Goal: Transaction & Acquisition: Subscribe to service/newsletter

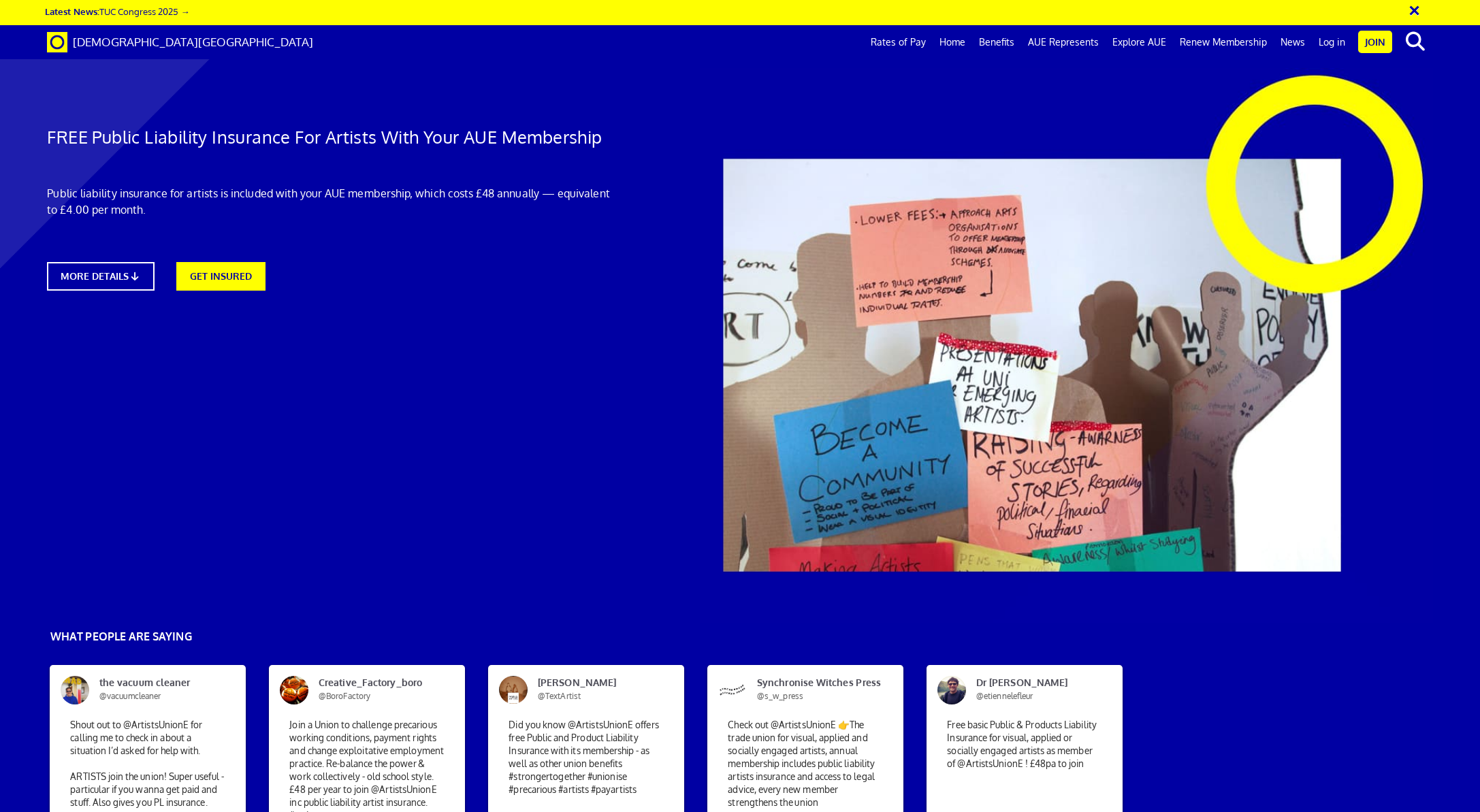
scroll to position [0, 29]
click at [224, 272] on link "GET INSURED" at bounding box center [220, 275] width 98 height 31
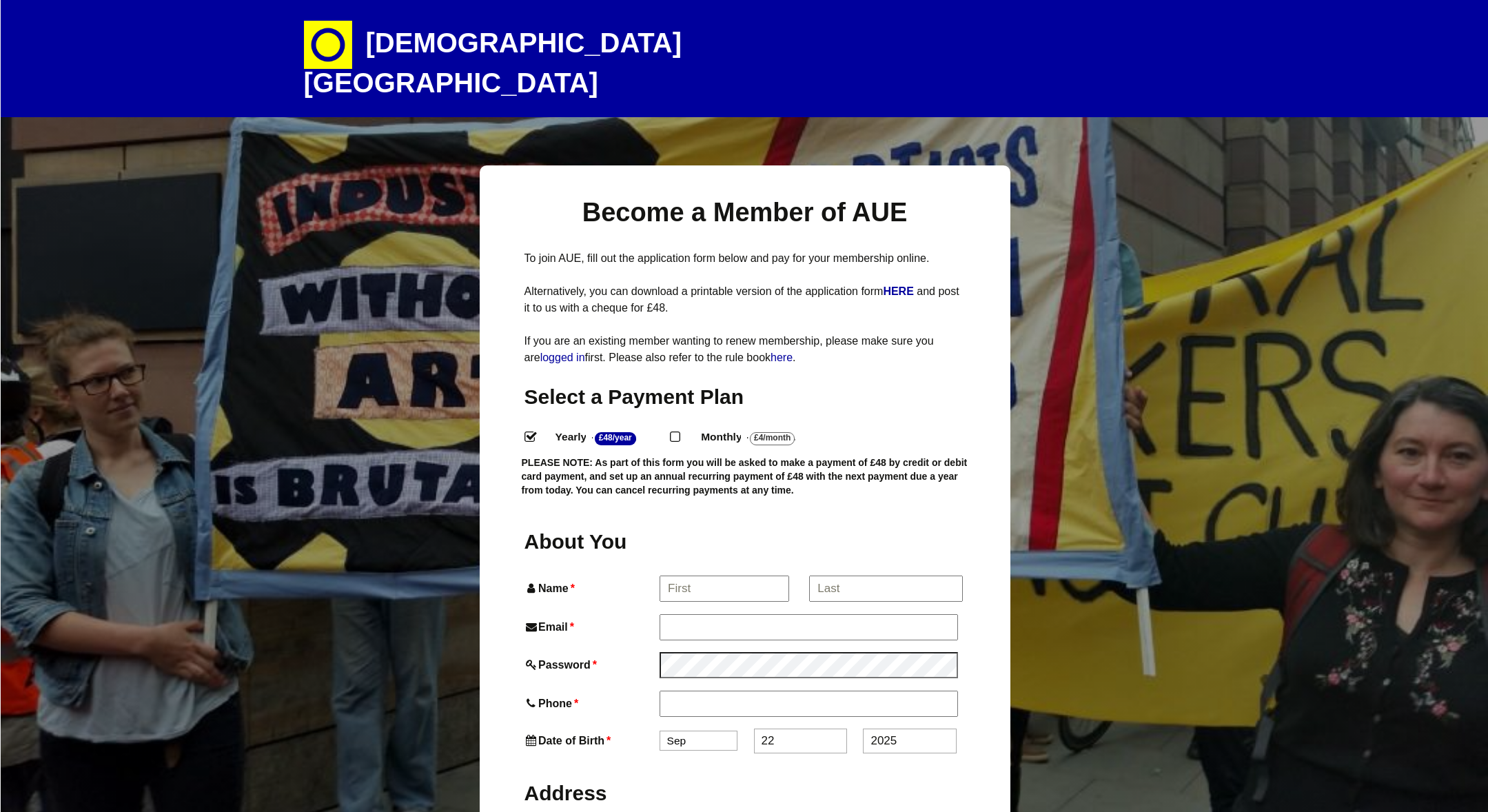
select select
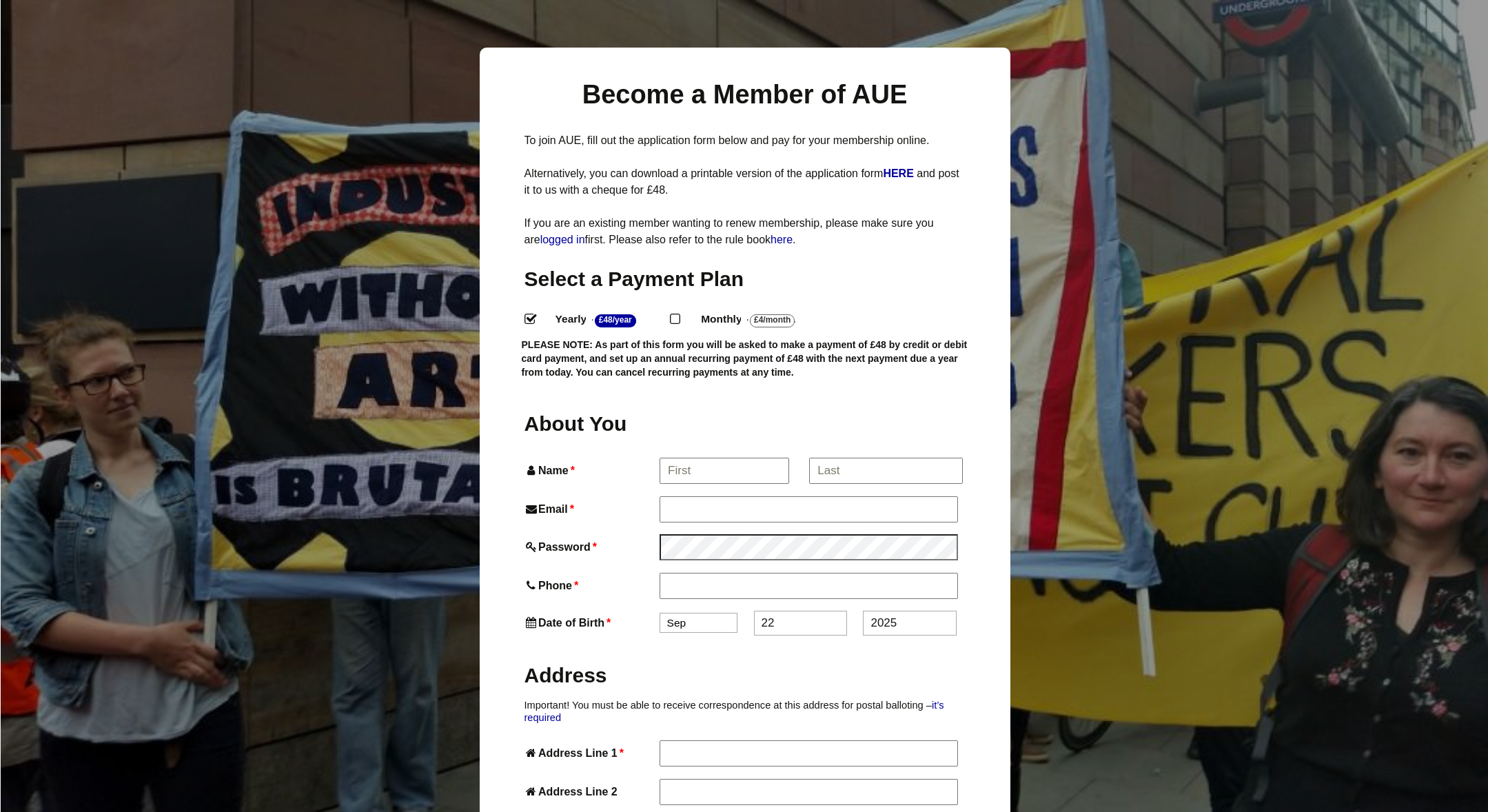
scroll to position [121, 0]
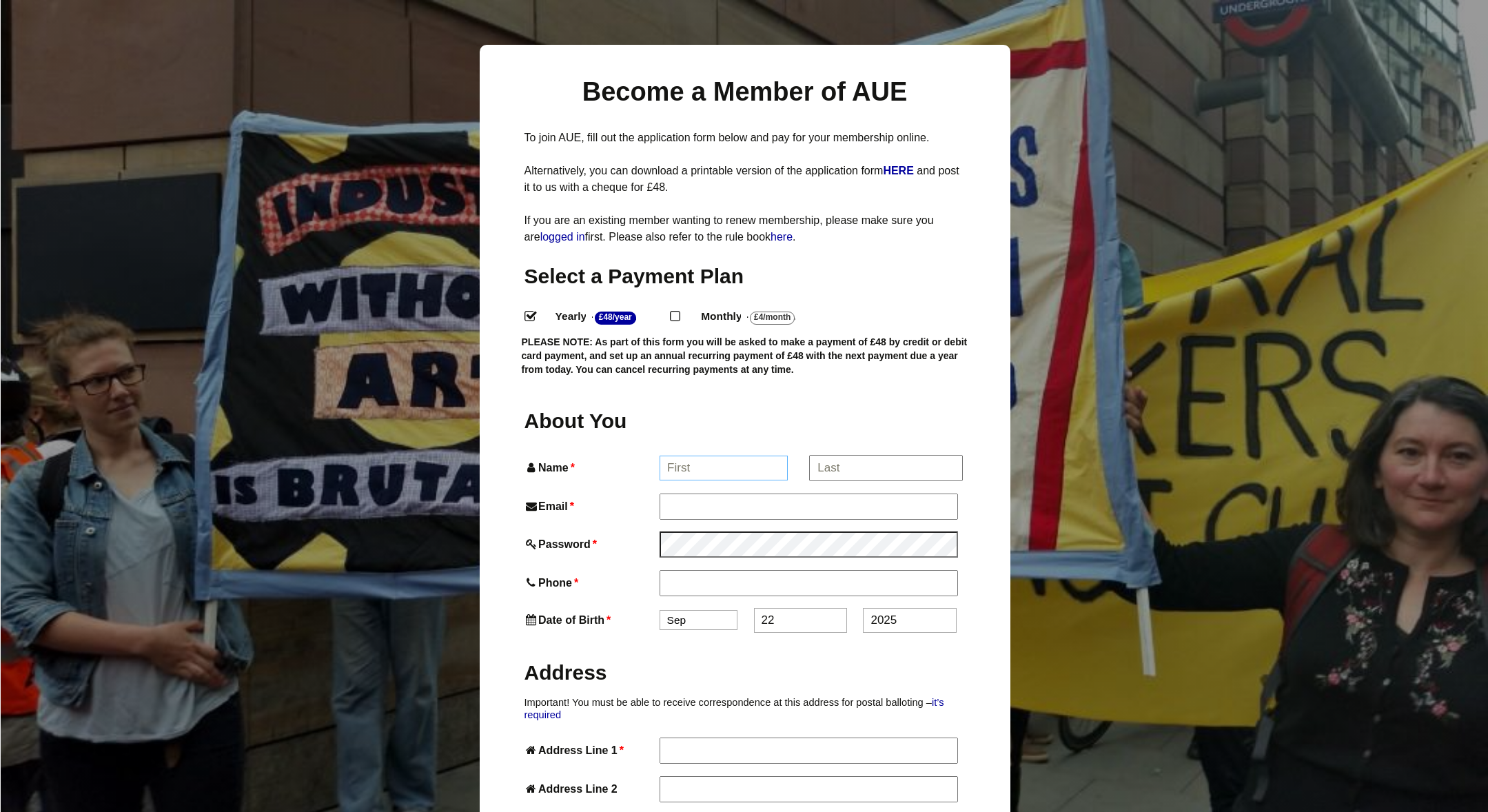
click at [703, 455] on input "Name *" at bounding box center [724, 467] width 129 height 25
type input "Sue"
type input "Sue Rentoul"
type input "sue@susanrentouldesign.co.uk"
type input "07450224081"
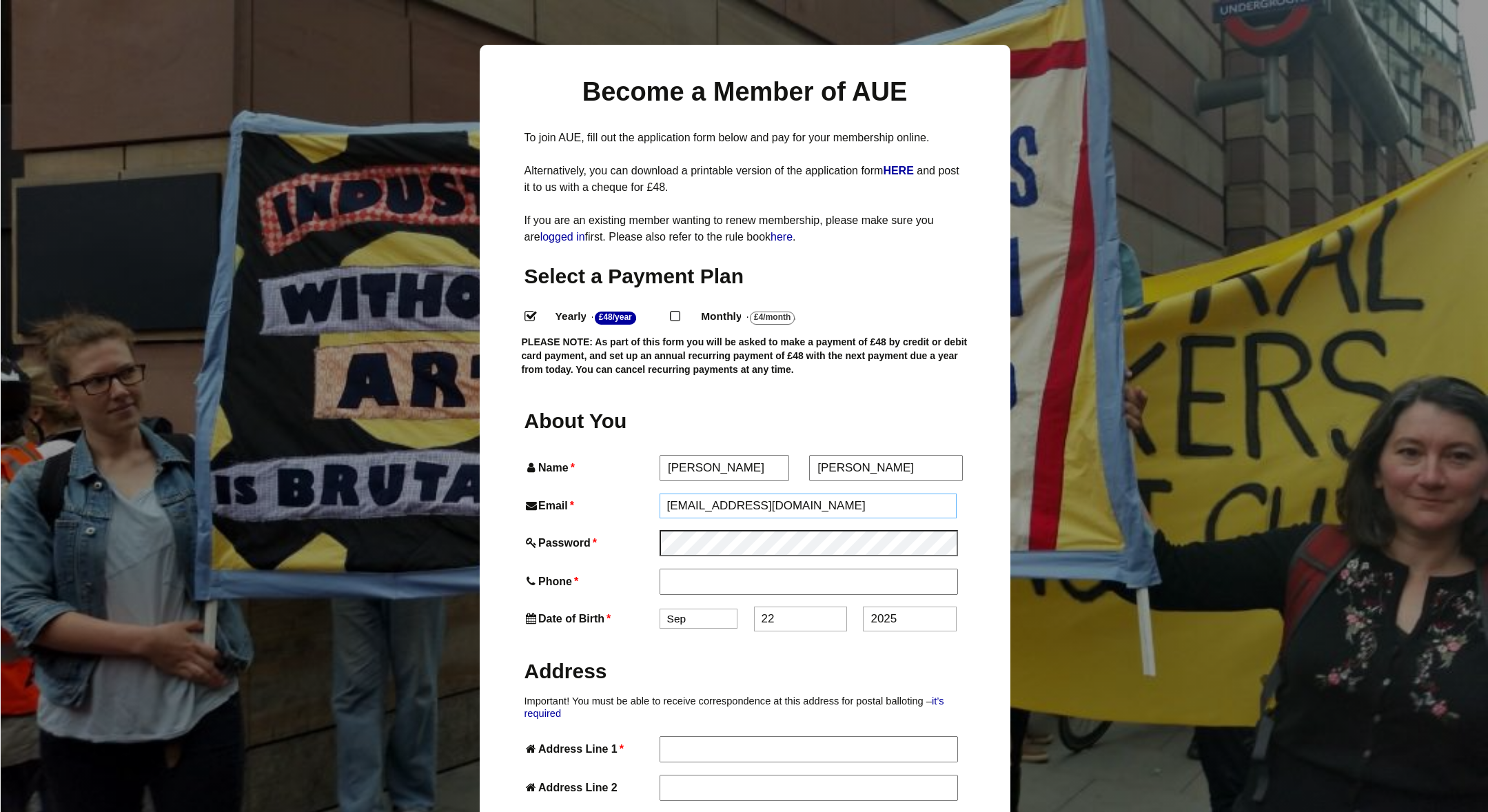
type input "98 Ribblesdale Road"
type input "[GEOGRAPHIC_DATA]"
type input "SW166SR"
drag, startPoint x: 843, startPoint y: 437, endPoint x: 816, endPoint y: 437, distance: 27.0
click at [816, 455] on input "Sue Rentoul" at bounding box center [885, 467] width 152 height 25
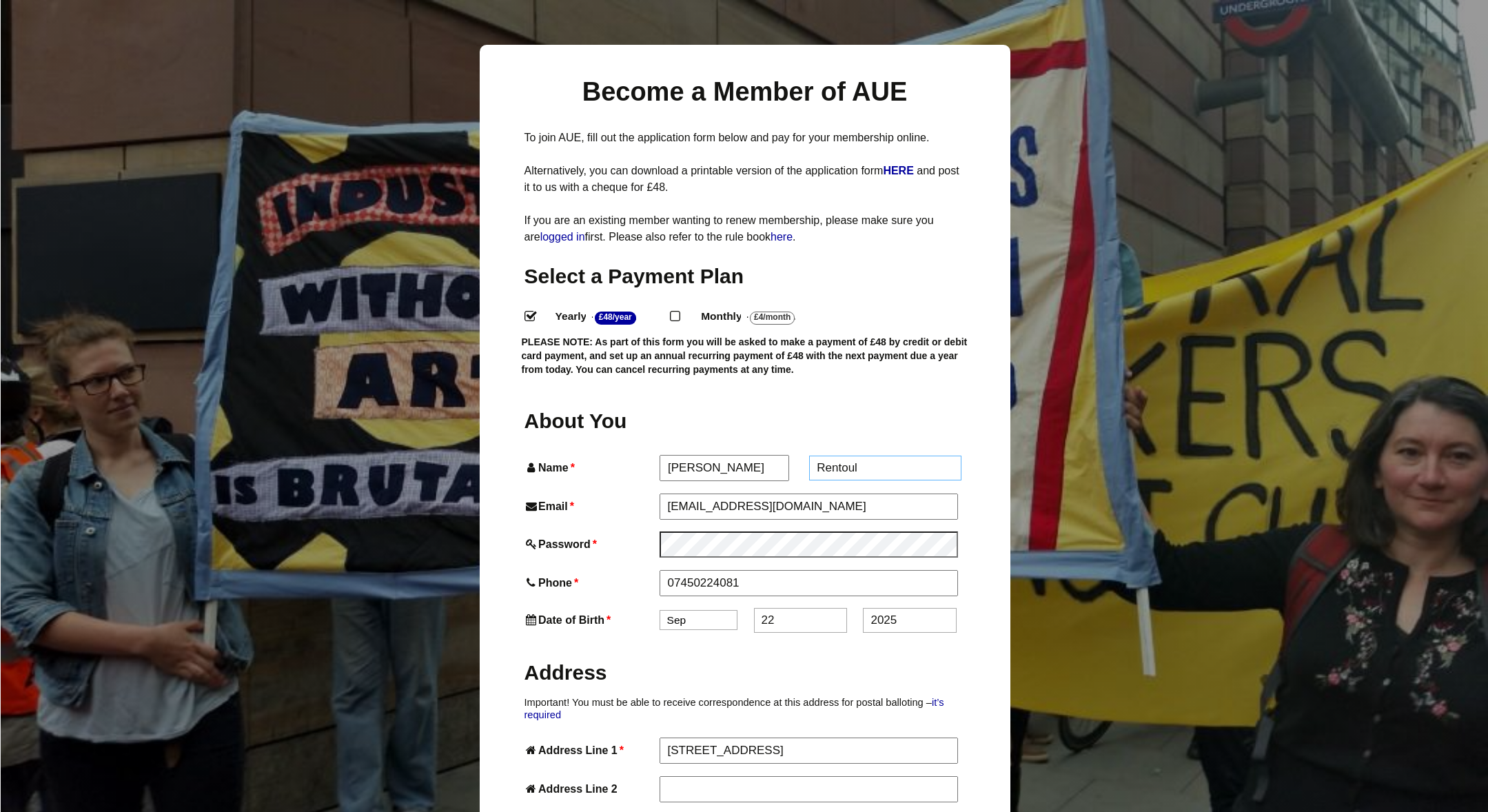
type input "Rentoul"
click at [703, 609] on select "Jan Feb Mar Apr May Jun Jul Aug Sep Oct Nov Dec" at bounding box center [699, 618] width 78 height 20
select select "5"
click at [660, 610] on select "Jan Feb Mar Apr May Jun Jul Aug Sep Oct Nov Dec" at bounding box center [699, 620] width 78 height 20
drag, startPoint x: 782, startPoint y: 592, endPoint x: 759, endPoint y: 592, distance: 23.0
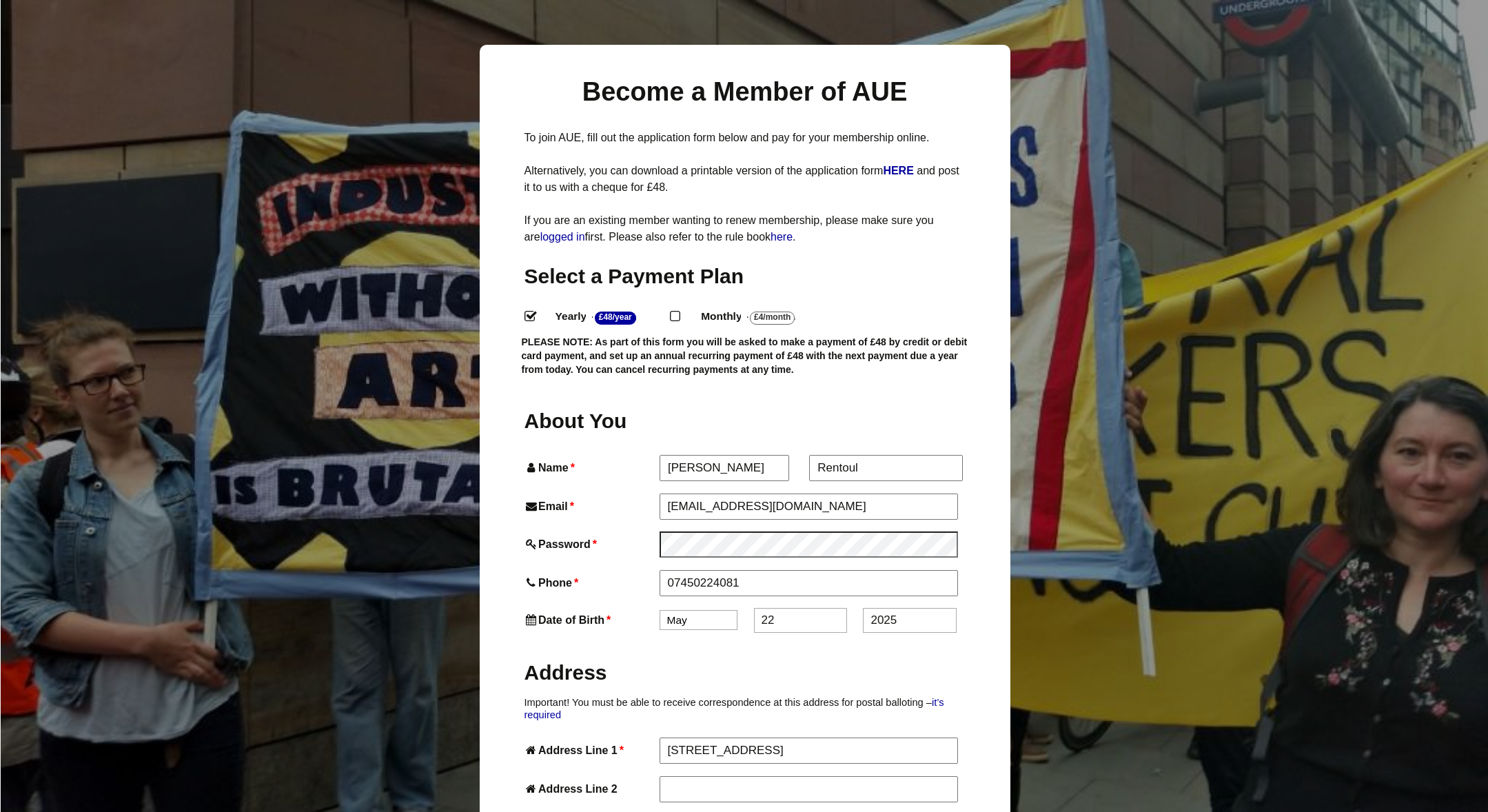
click at [759, 608] on input "22" at bounding box center [800, 620] width 93 height 25
type input "07"
click at [909, 608] on input "2025" at bounding box center [909, 620] width 93 height 25
drag, startPoint x: 909, startPoint y: 591, endPoint x: 884, endPoint y: 592, distance: 25.0
click at [884, 608] on input "2025" at bounding box center [909, 620] width 93 height 25
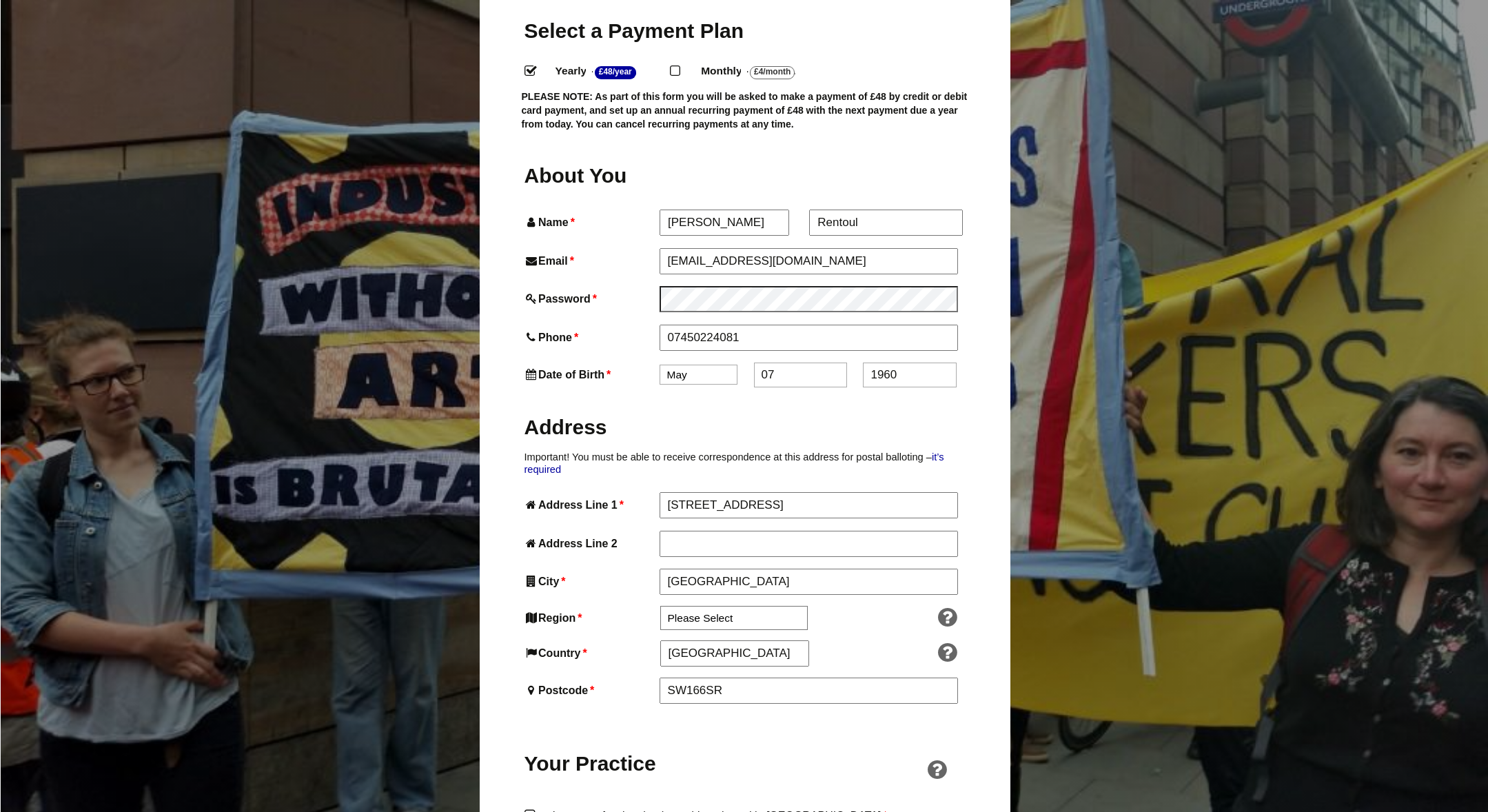
scroll to position [415, 0]
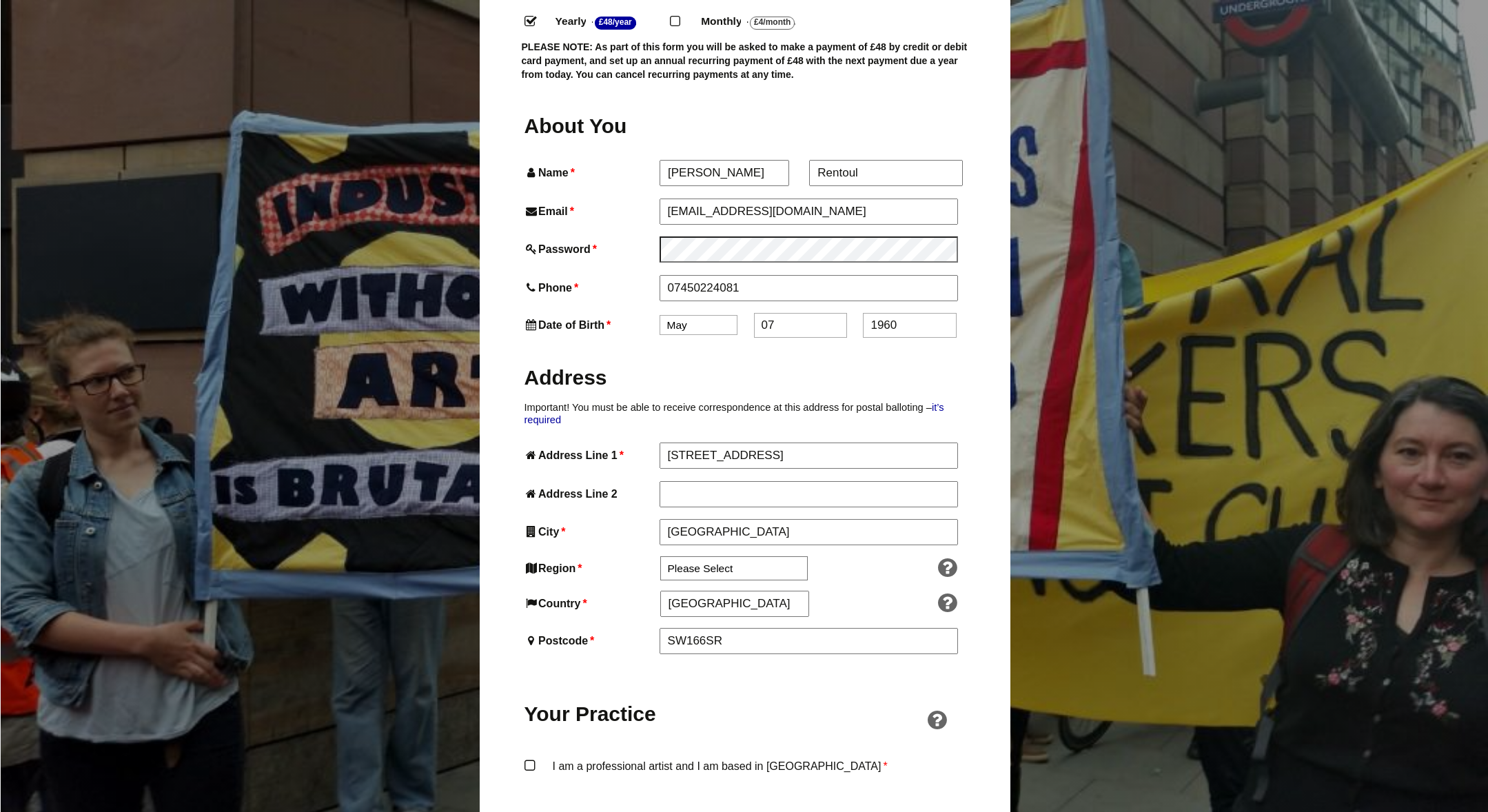
type input "1960"
click at [759, 557] on select "Please Select South East England London North West England East of England West…" at bounding box center [734, 569] width 147 height 24
select select "[GEOGRAPHIC_DATA]"
click at [661, 557] on select "Please Select South East England London North West England East of England West…" at bounding box center [734, 569] width 147 height 24
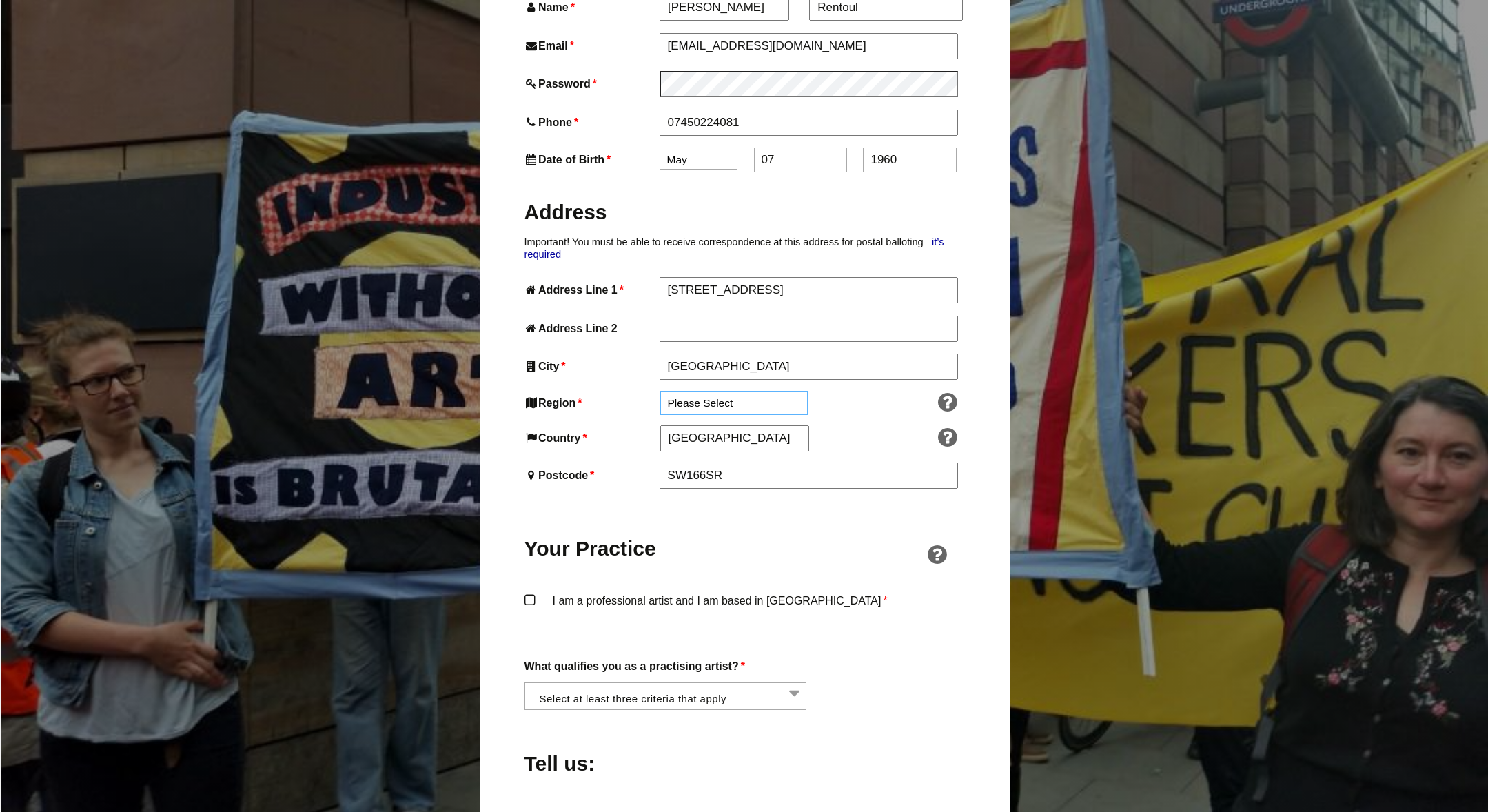
scroll to position [664, 0]
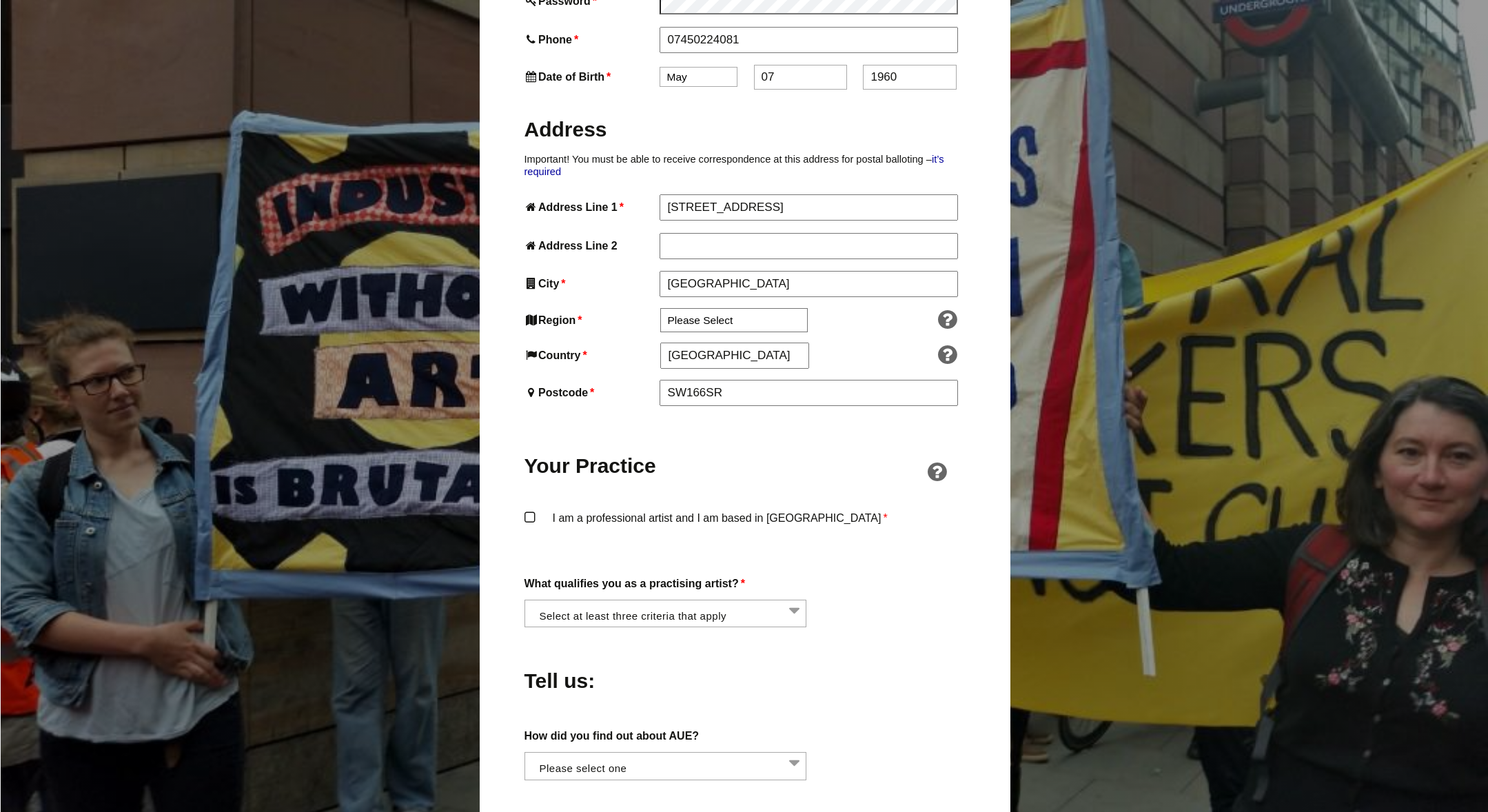
click at [529, 509] on label "I am a professional artist and I am based in England *" at bounding box center [745, 529] width 441 height 42
click at [0, 0] on input "I am a professional artist and I am based in England *" at bounding box center [0, 0] width 0 height 0
click at [793, 600] on li at bounding box center [670, 612] width 283 height 24
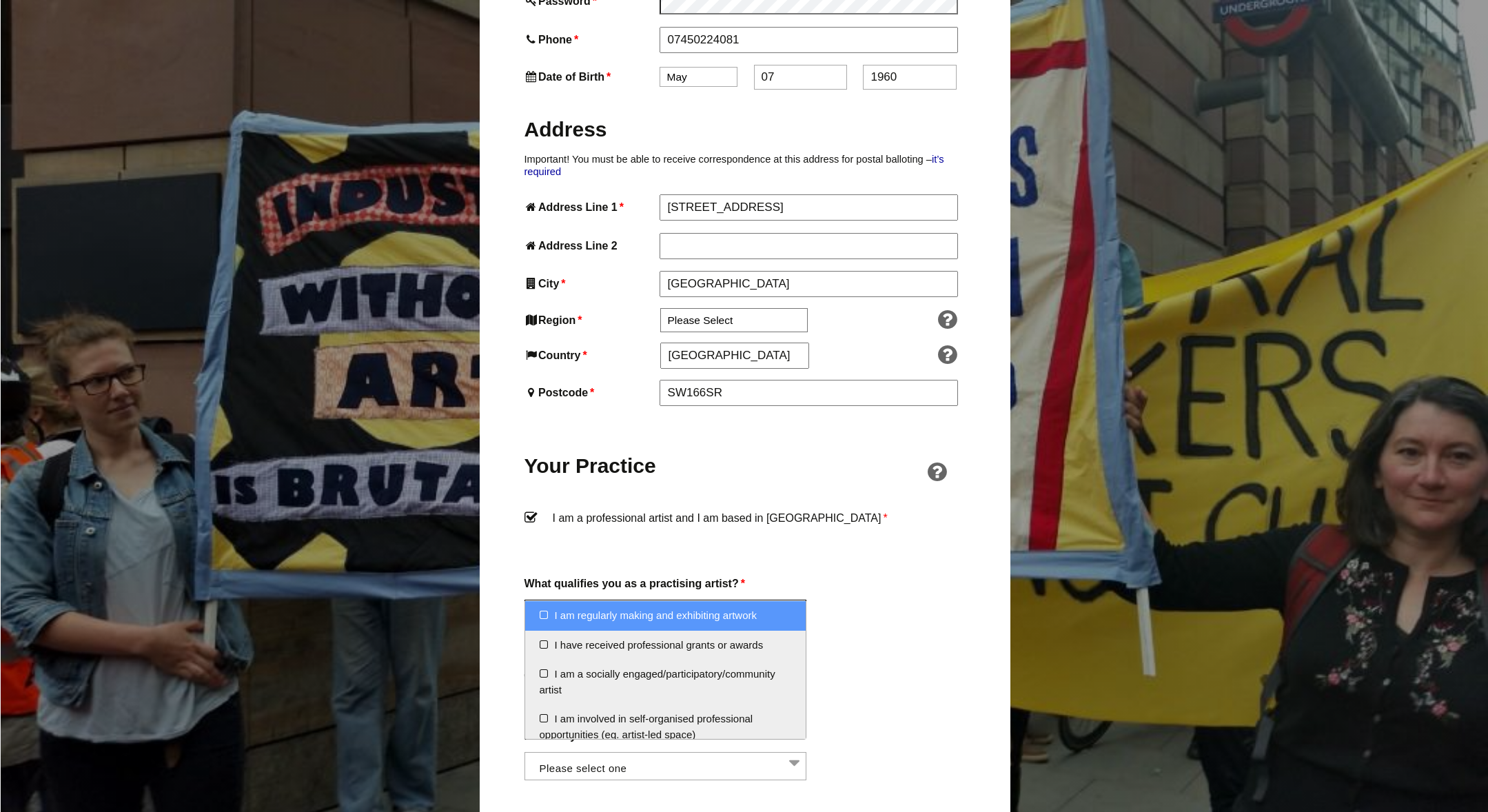
click at [541, 615] on li "I am regularly making and exhibiting artwork" at bounding box center [666, 615] width 281 height 30
select select "regularly_making_and_exhibiting_artwork"
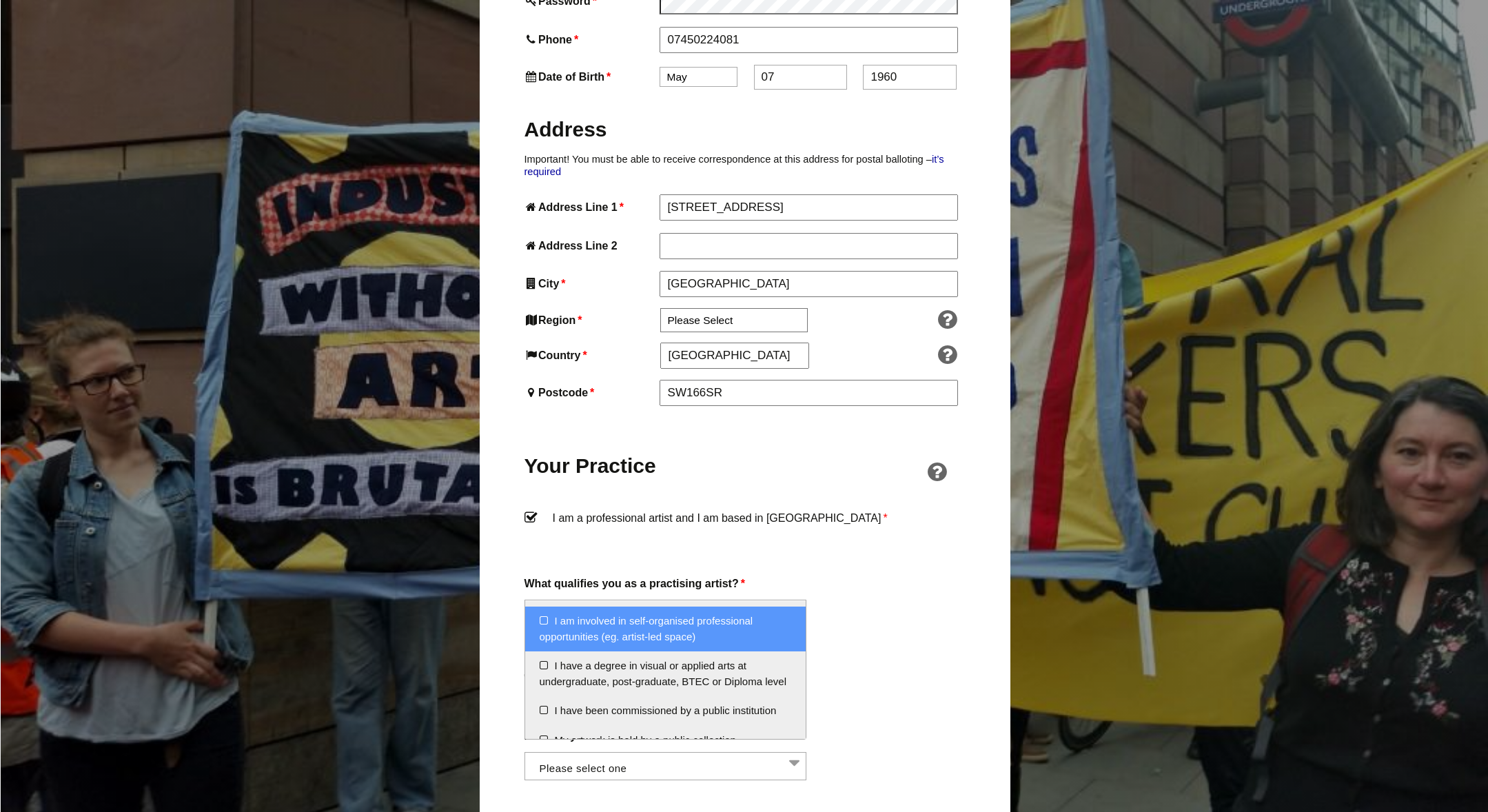
scroll to position [99, 0]
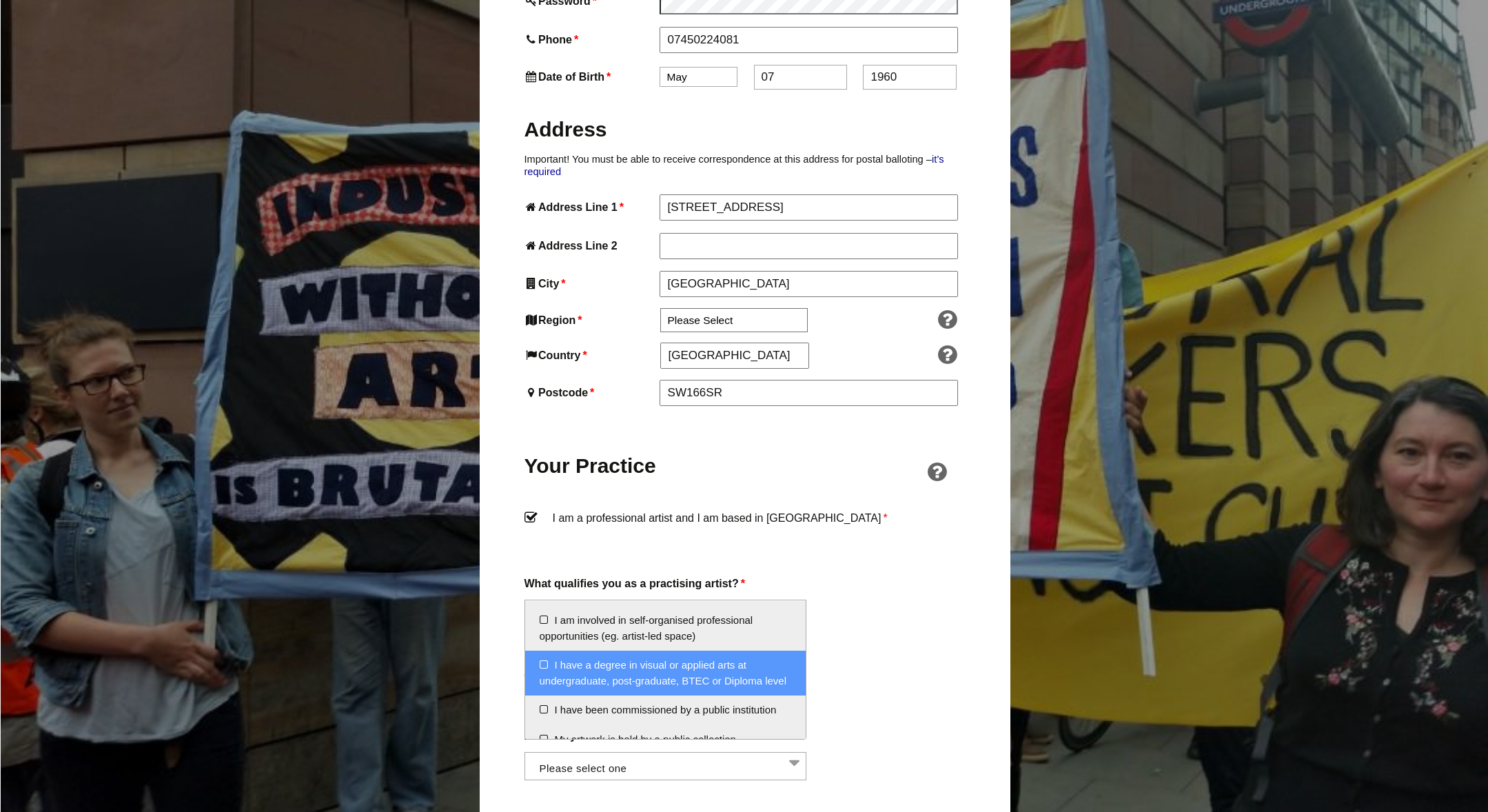
click at [544, 663] on li "I have a degree in visual or applied arts at undergraduate, post-graduate, BTEC…" at bounding box center [666, 672] width 281 height 45
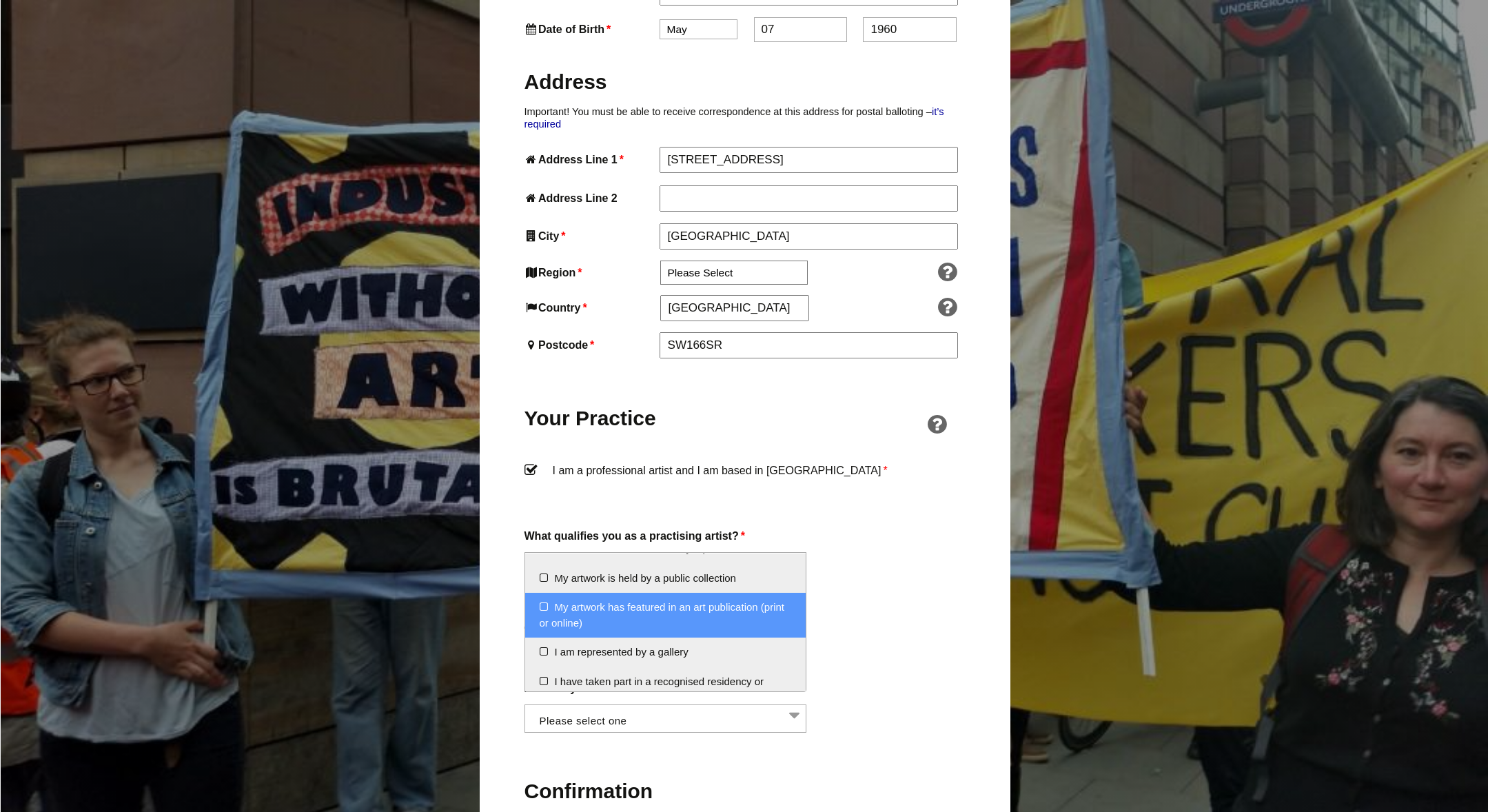
scroll to position [201, 0]
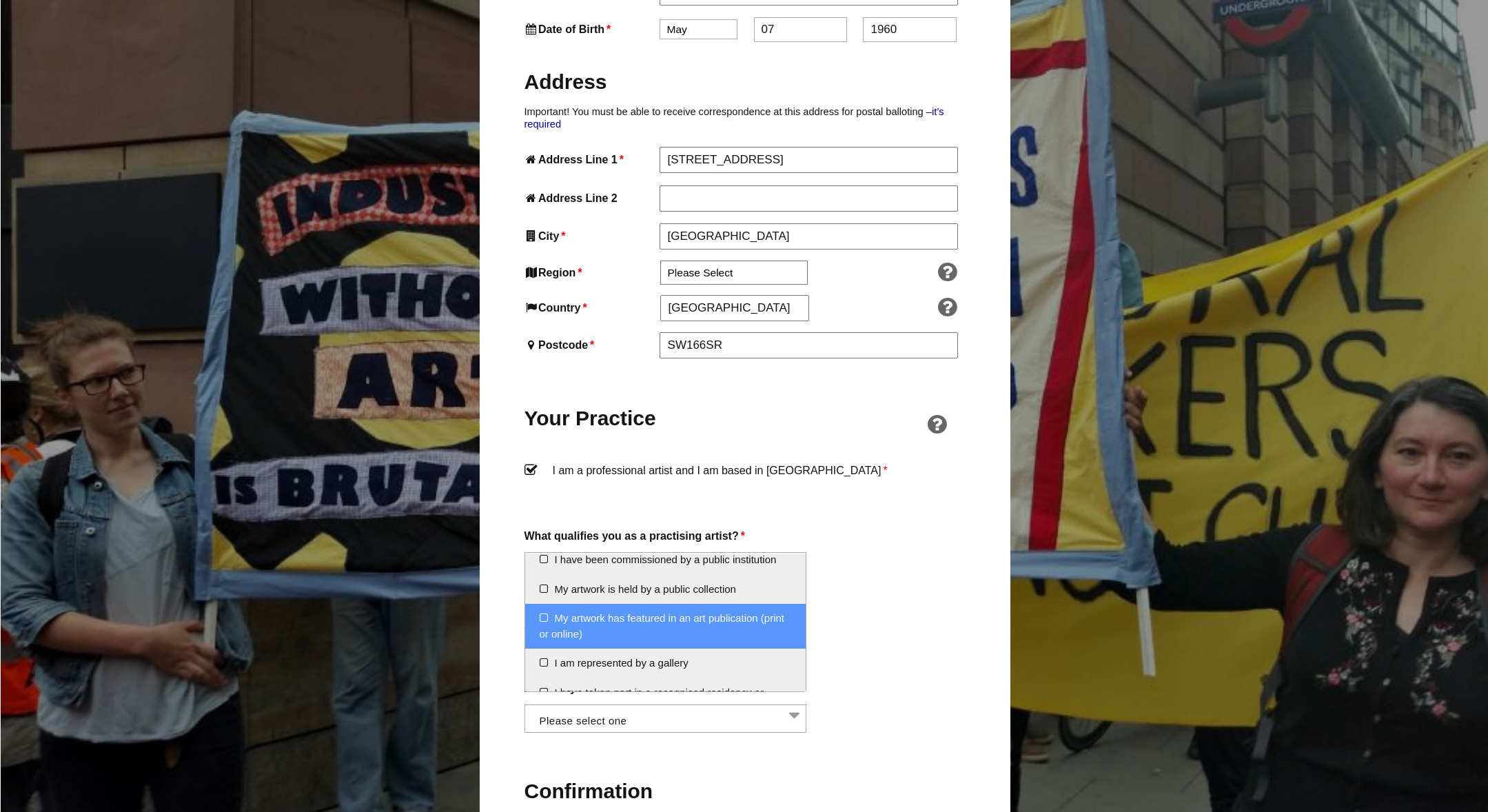
click at [543, 632] on li "My artwork has featured in an art publication (print or online)" at bounding box center [666, 626] width 281 height 45
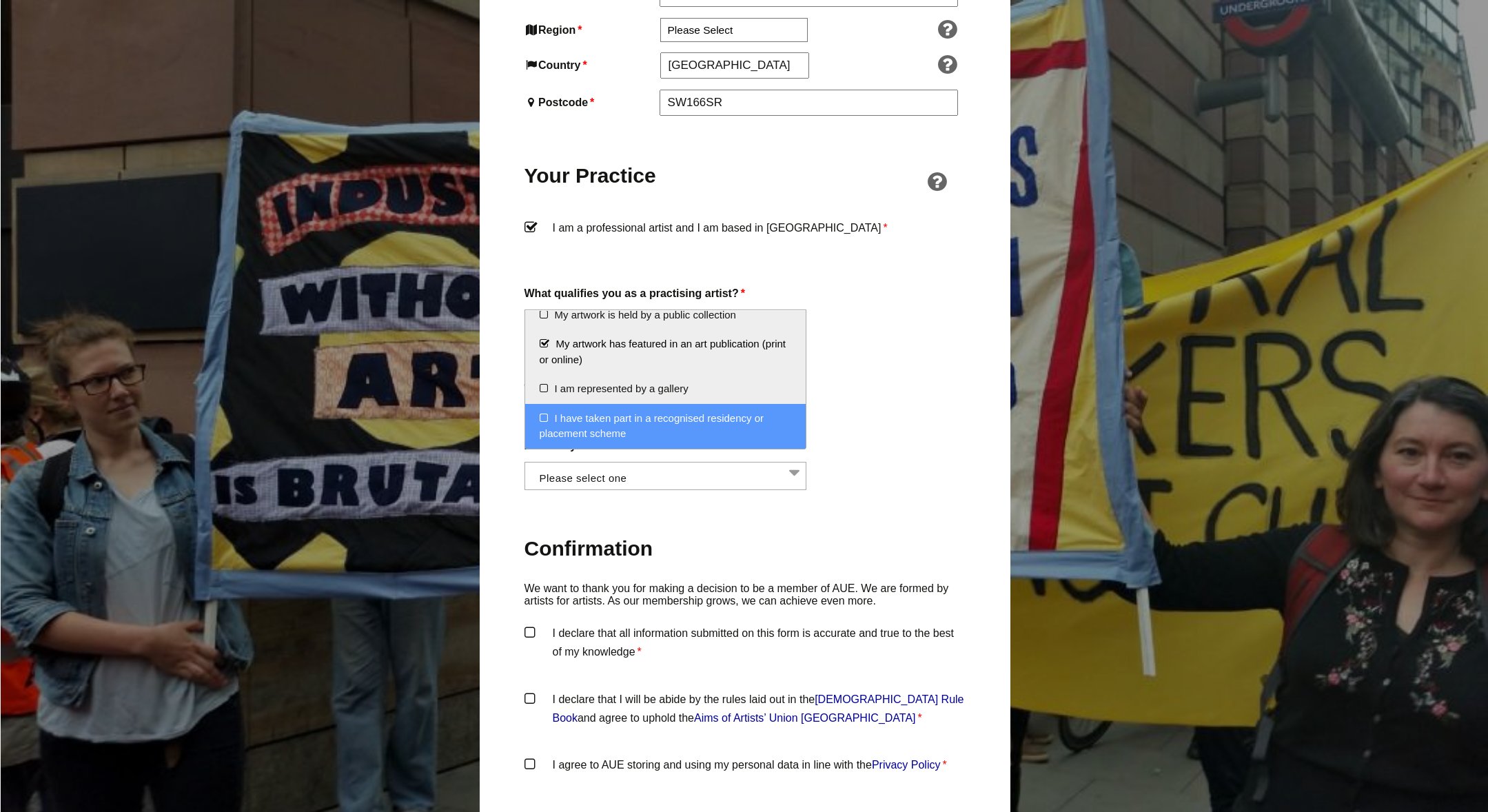
scroll to position [955, 0]
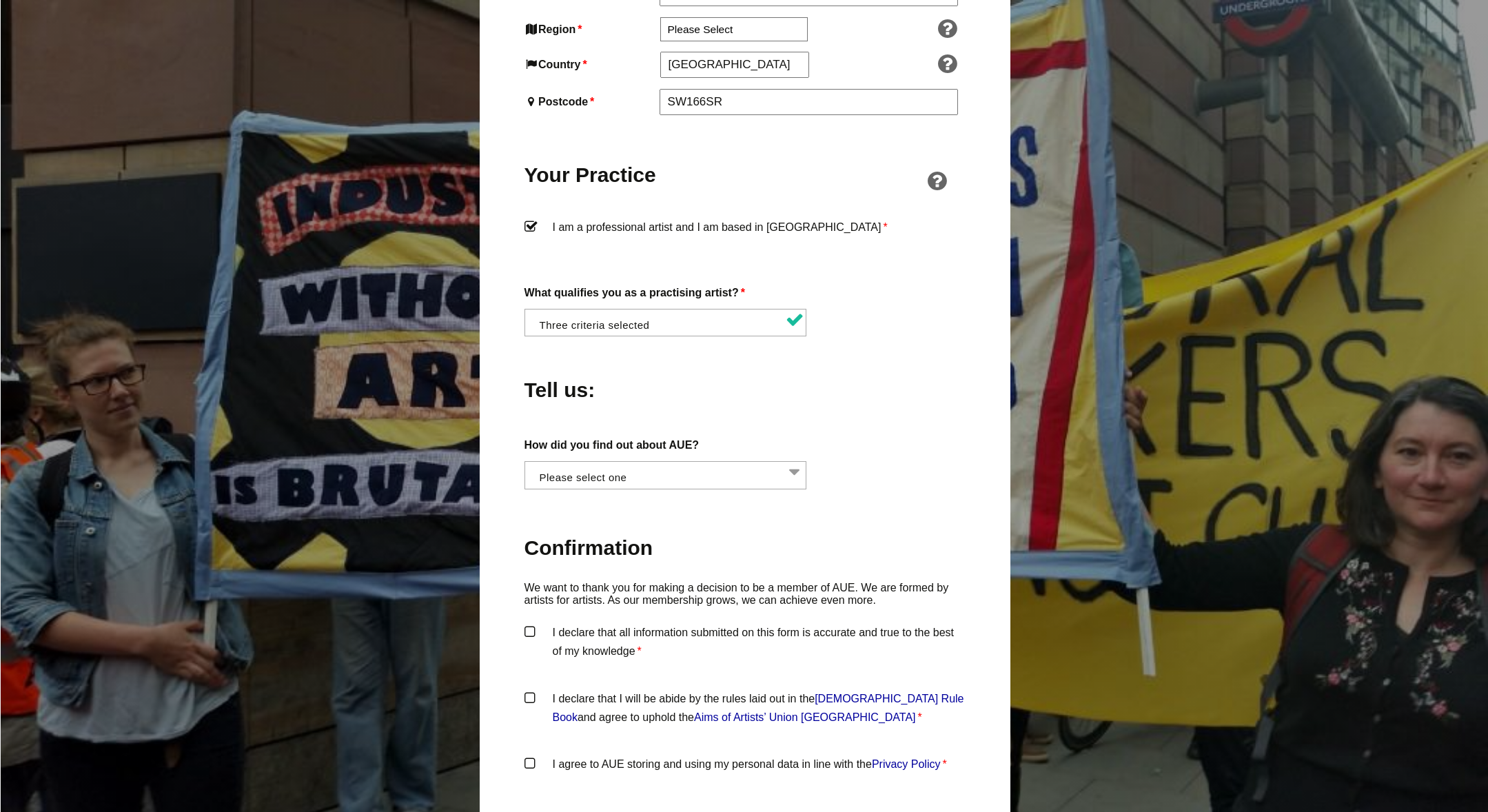
click at [529, 623] on label "I declare that all information submitted on this form is accurate and true to t…" at bounding box center [745, 643] width 441 height 42
click at [0, 0] on input "I declare that all information submitted on this form is accurate and true to t…" at bounding box center [0, 0] width 0 height 0
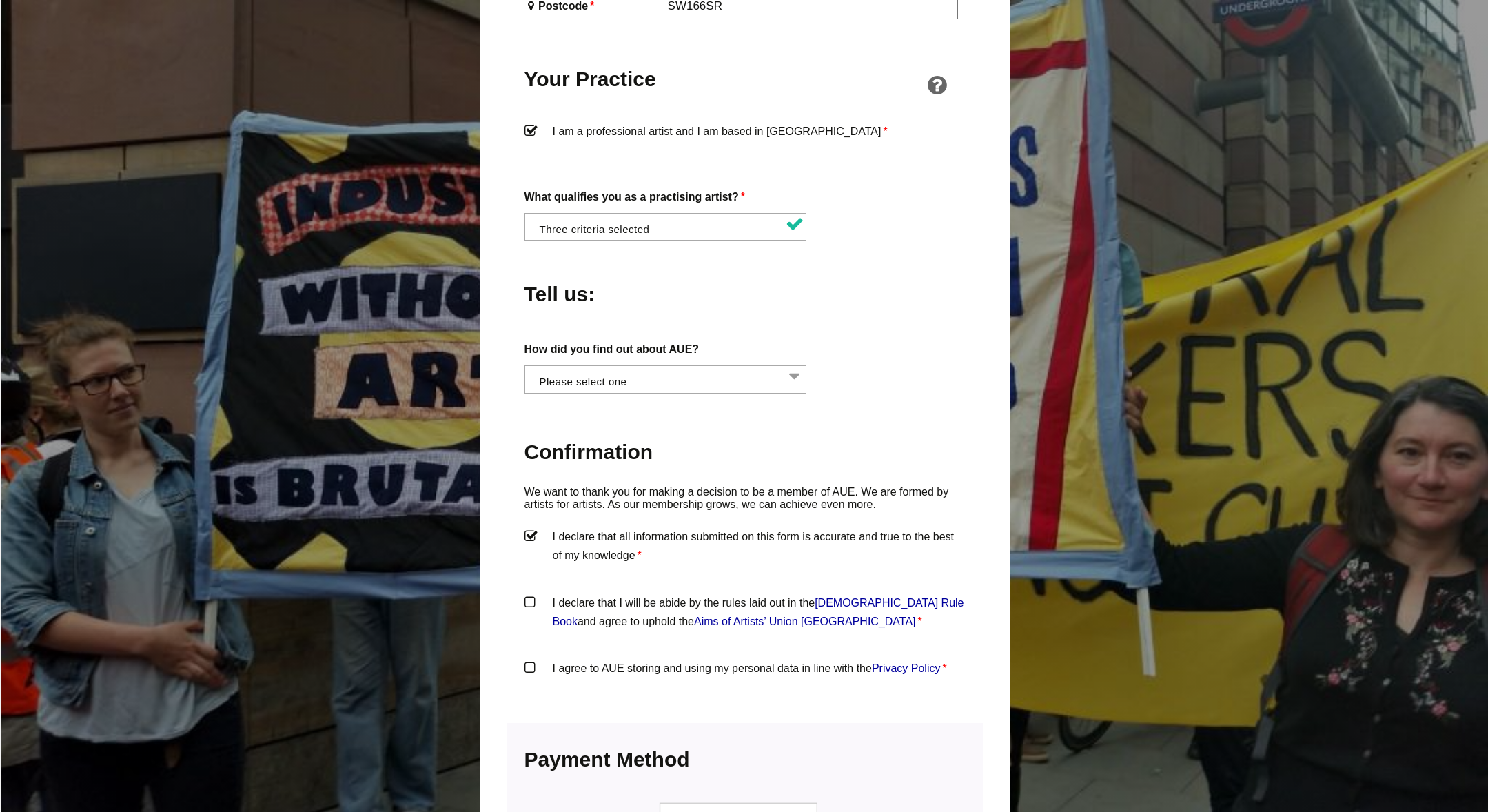
scroll to position [1054, 0]
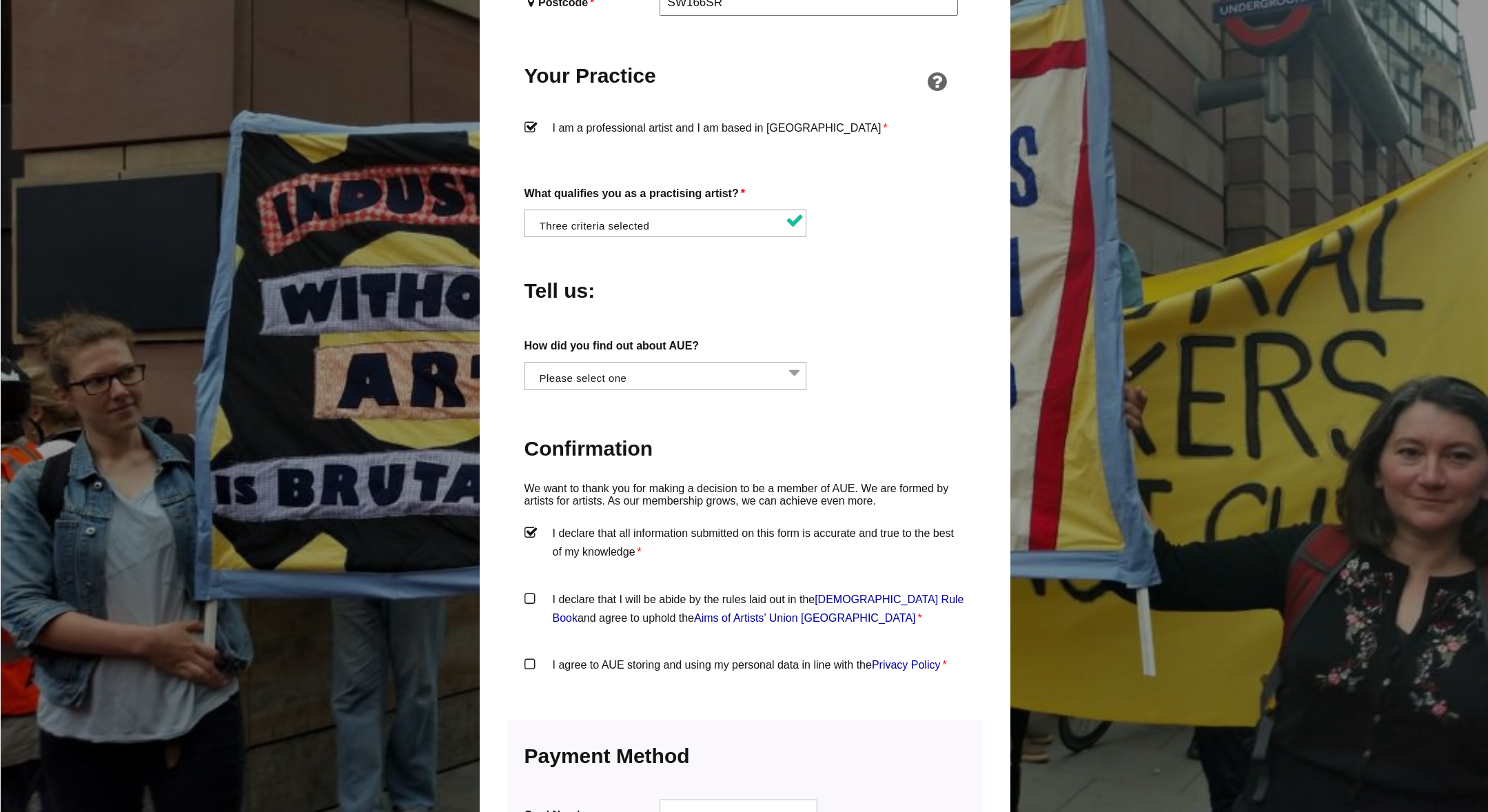
click at [530, 590] on label "I declare that I will be abide by the rules laid out in the Artists' Union Engl…" at bounding box center [745, 610] width 441 height 42
click at [0, 0] on input "I declare that I will be abide by the rules laid out in the Artists' Union Engl…" at bounding box center [0, 0] width 0 height 0
click at [527, 655] on label "I agree to AUE storing and using my personal data in line with the Privacy Poli…" at bounding box center [745, 676] width 441 height 42
click at [0, 0] on input "I agree to AUE storing and using my personal data in line with the Privacy Poli…" at bounding box center [0, 0] width 0 height 0
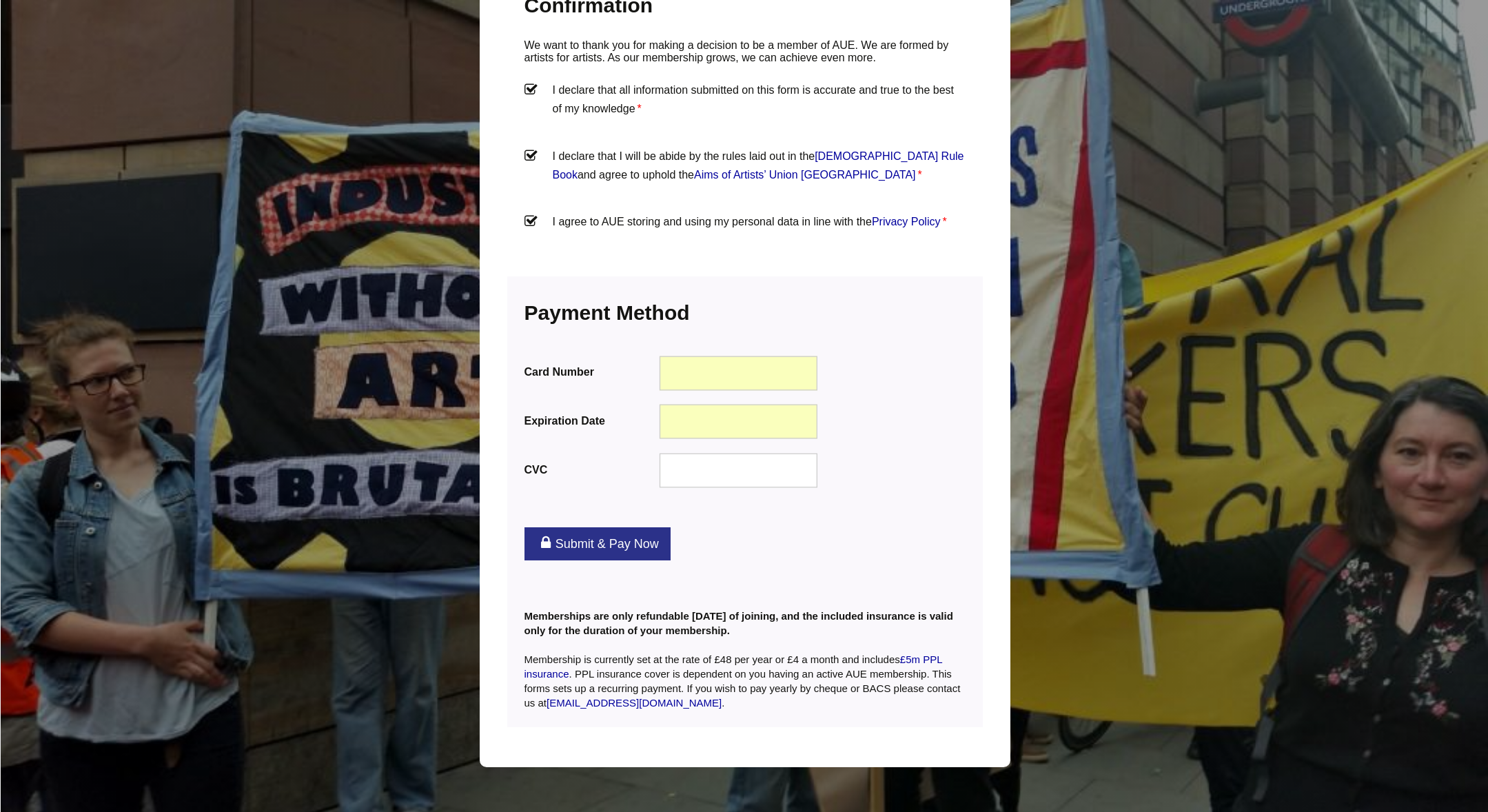
scroll to position [1501, 0]
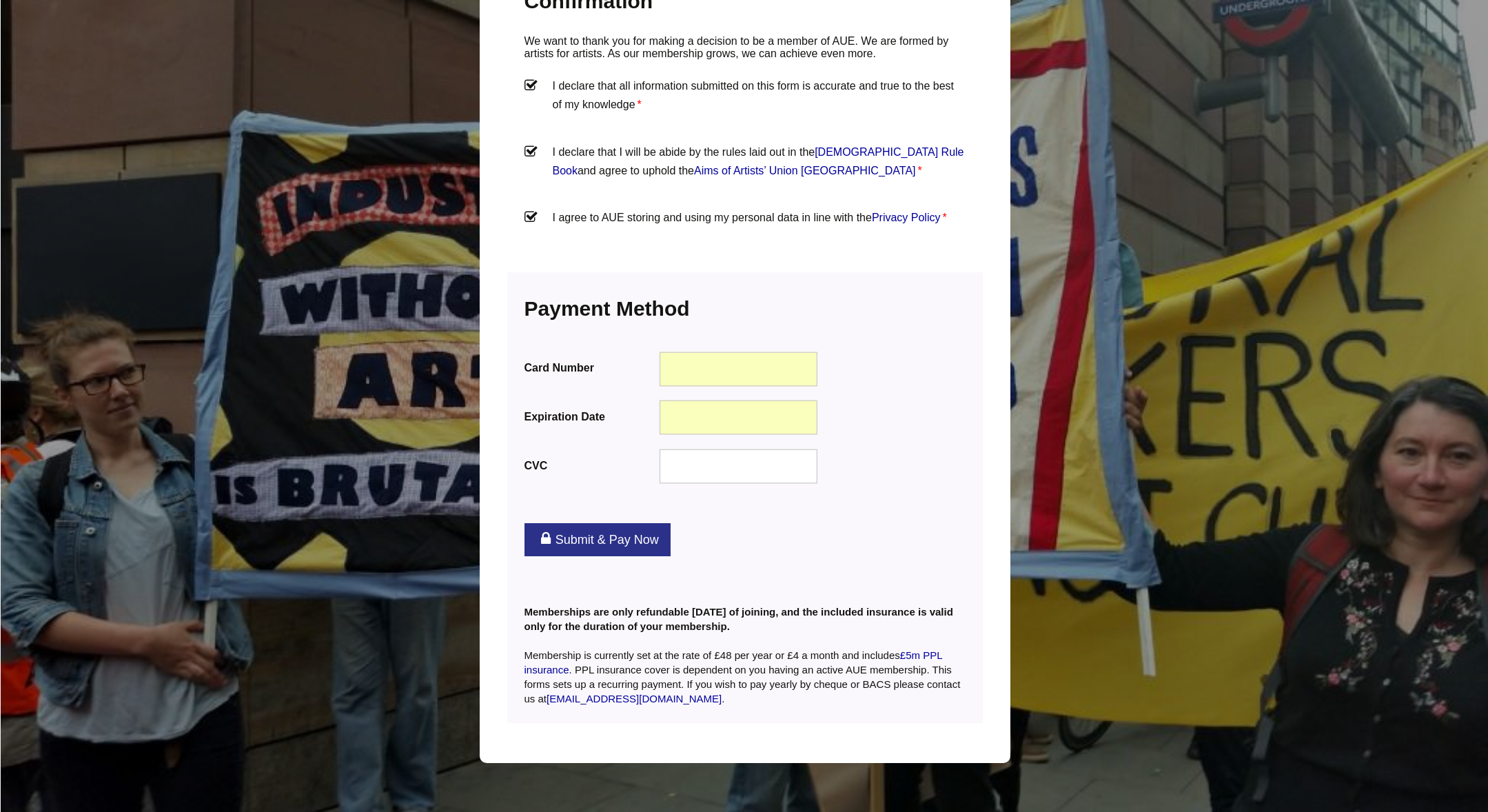
click at [609, 523] on link "Submit & Pay Now" at bounding box center [598, 540] width 146 height 33
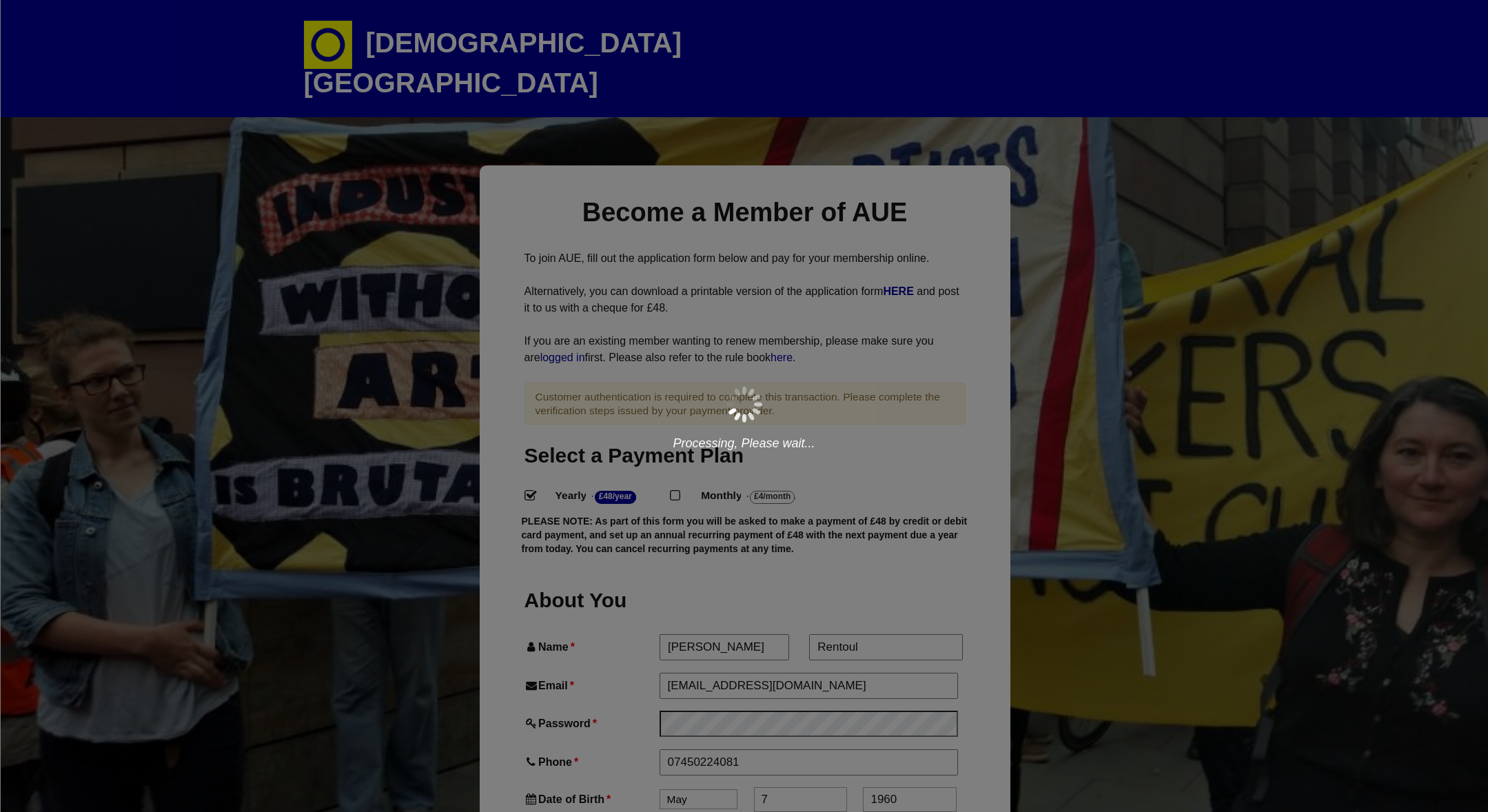
select select
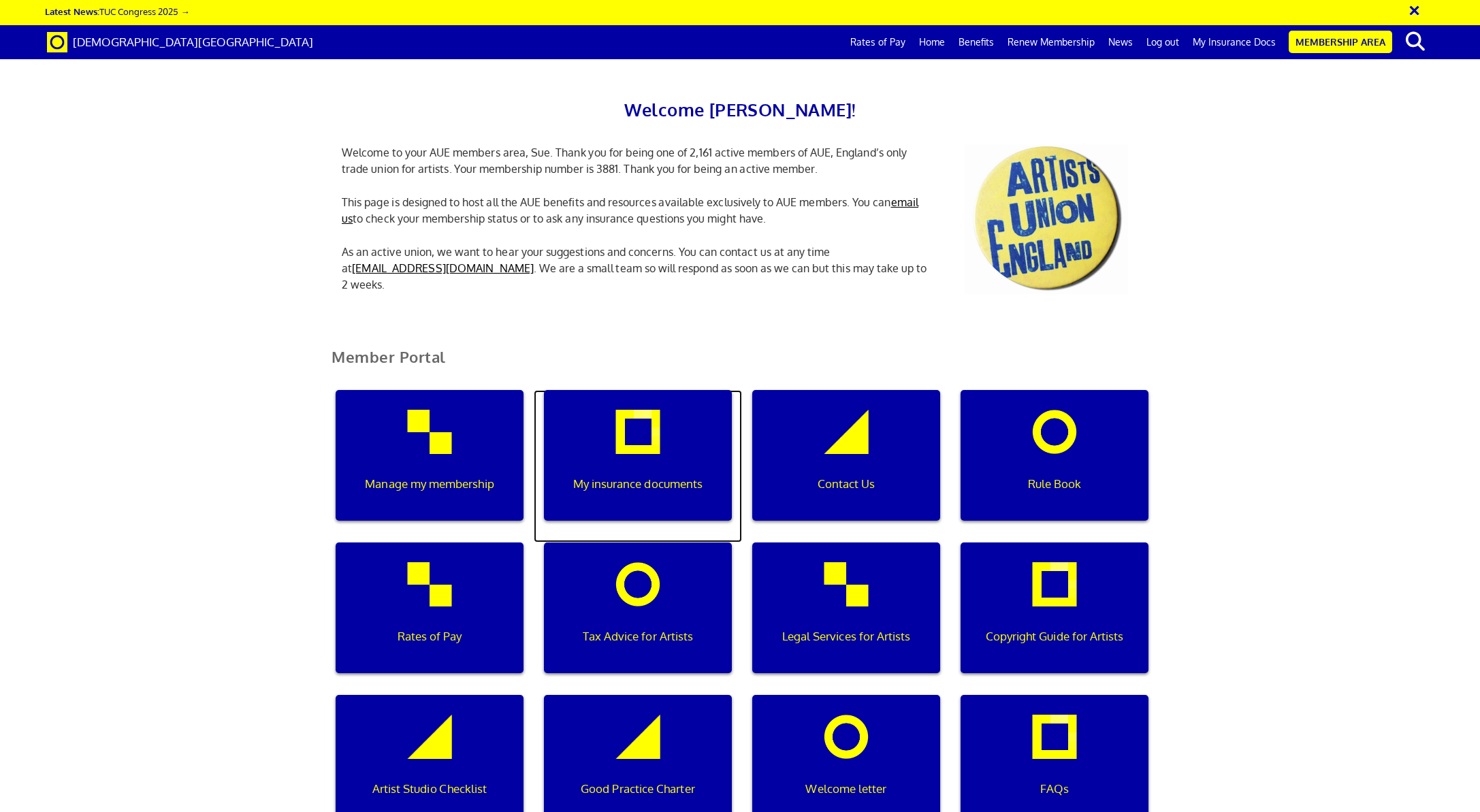
click at [636, 435] on div "My insurance documents" at bounding box center [638, 455] width 188 height 130
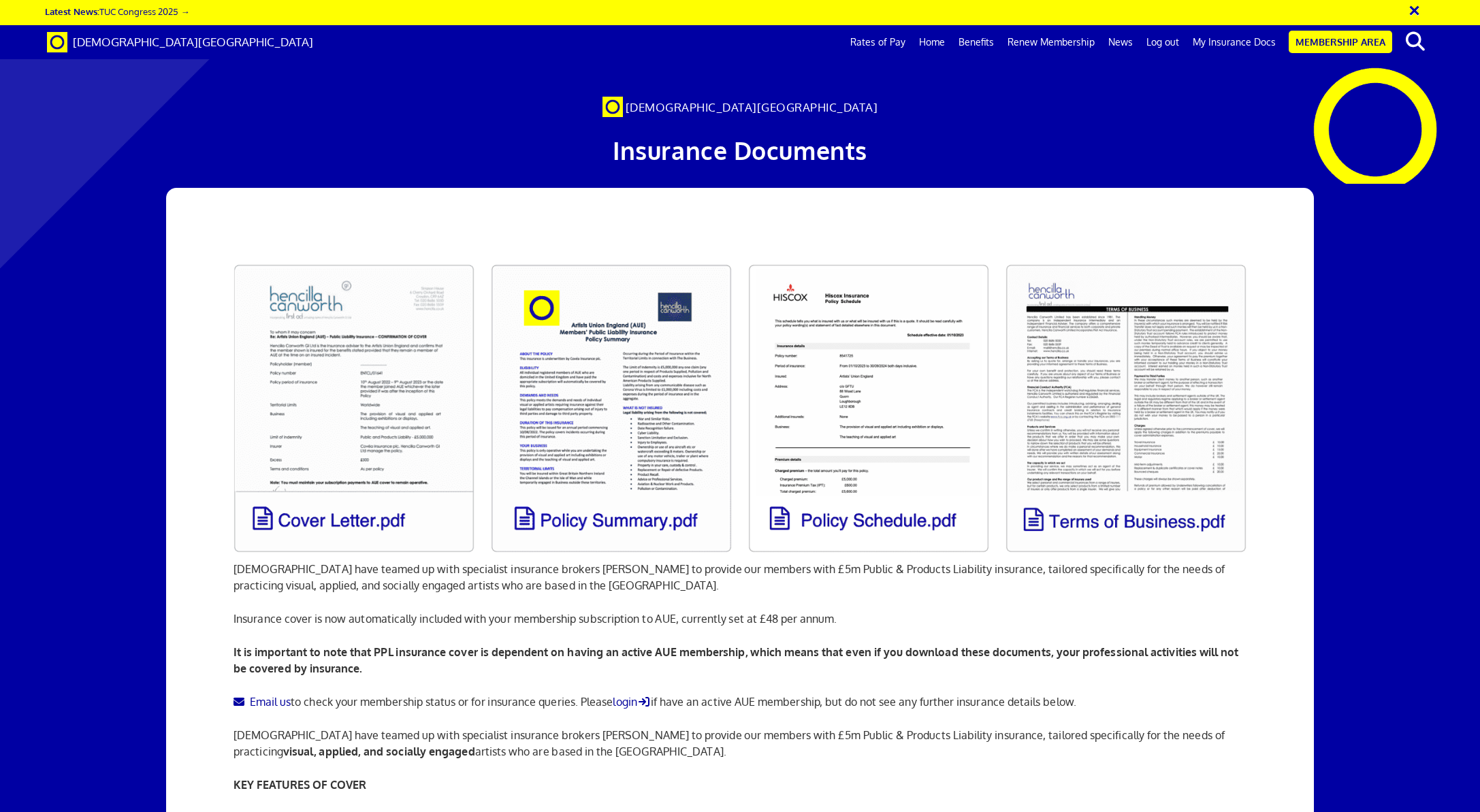
scroll to position [0, 29]
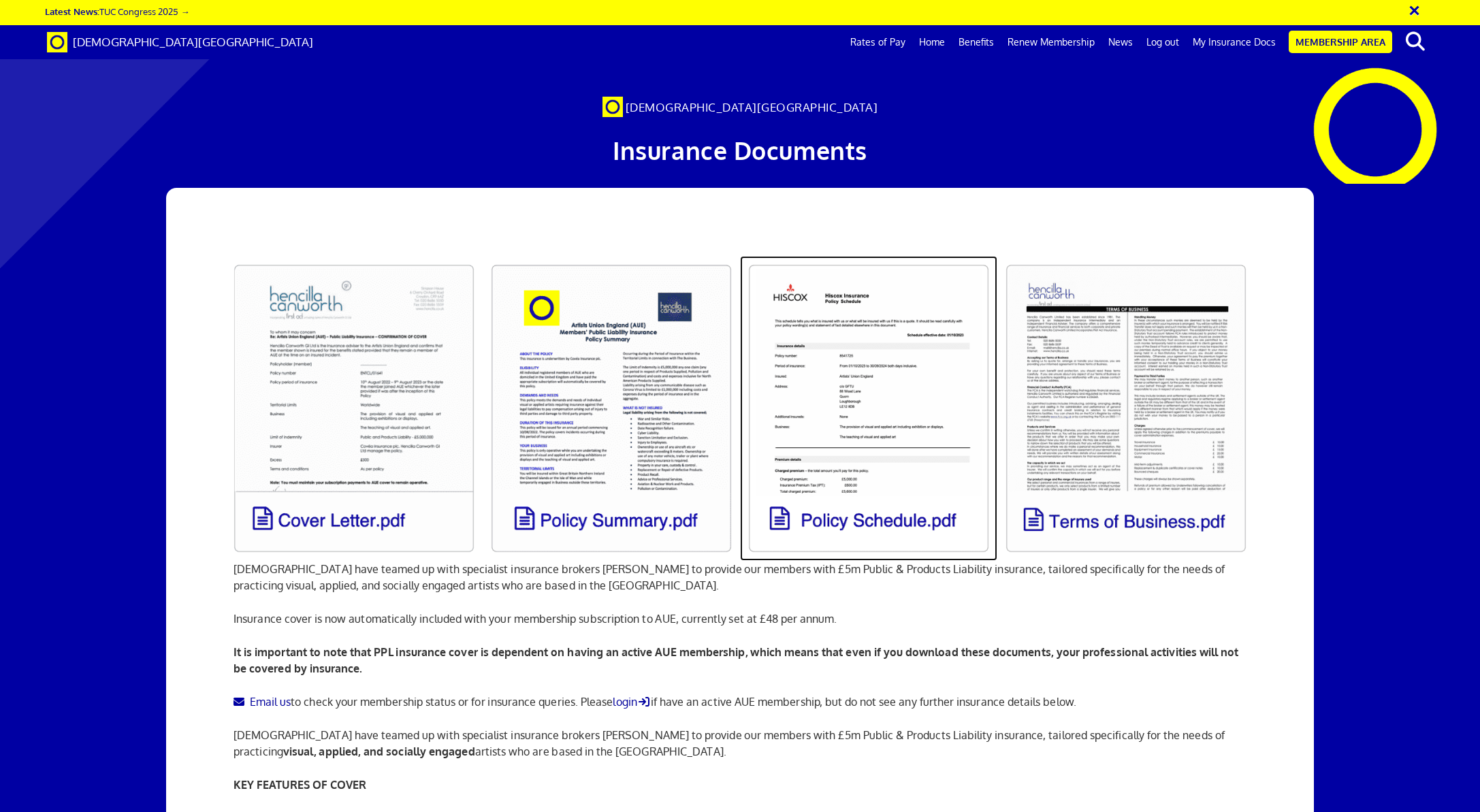
click at [864, 395] on link at bounding box center [869, 408] width 257 height 305
